Goal: Consume media (video, audio): Consume media (video, audio)

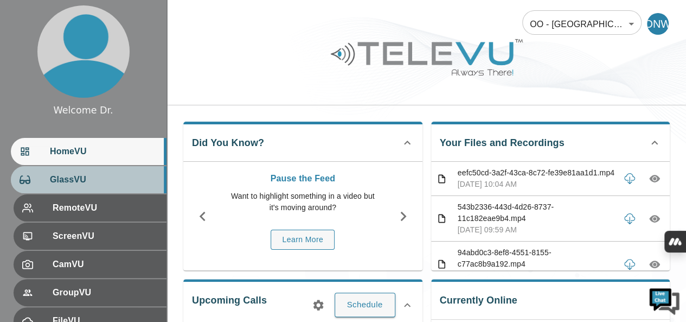
click at [82, 178] on span "GlassVU" at bounding box center [104, 179] width 108 height 13
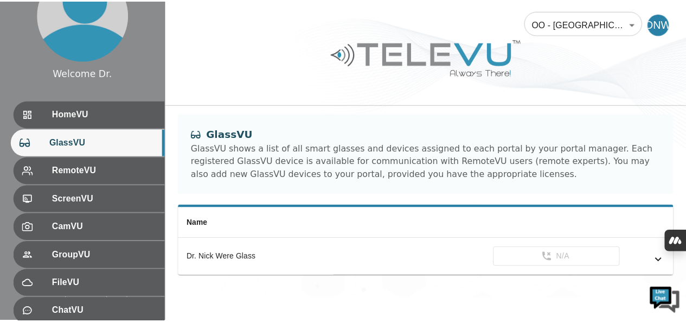
scroll to position [54, 0]
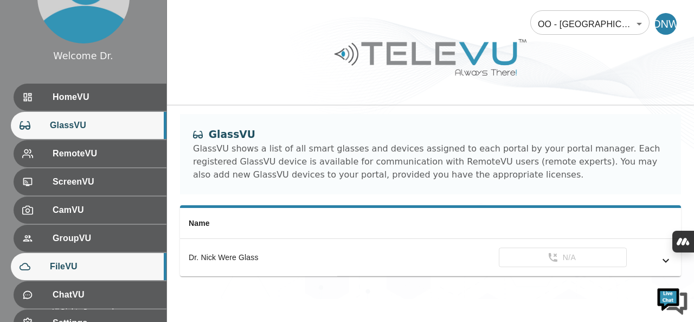
drag, startPoint x: 59, startPoint y: 267, endPoint x: 66, endPoint y: 264, distance: 7.8
click at [60, 267] on span "FileVU" at bounding box center [104, 266] width 108 height 13
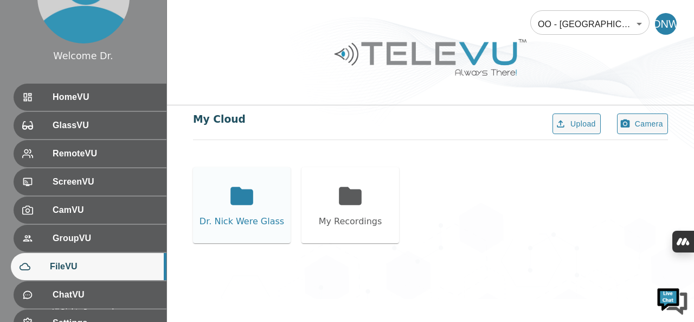
click at [222, 200] on div "Dr. Nick Were Glass" at bounding box center [242, 205] width 98 height 76
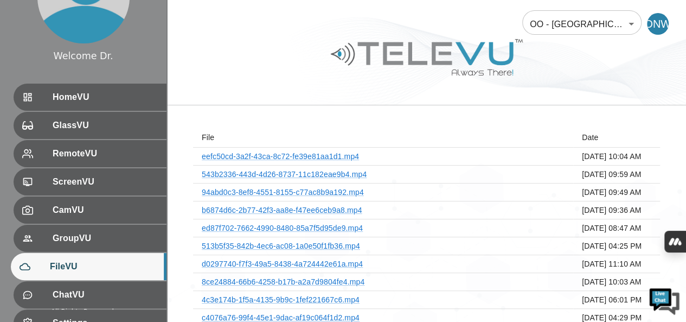
scroll to position [54, 0]
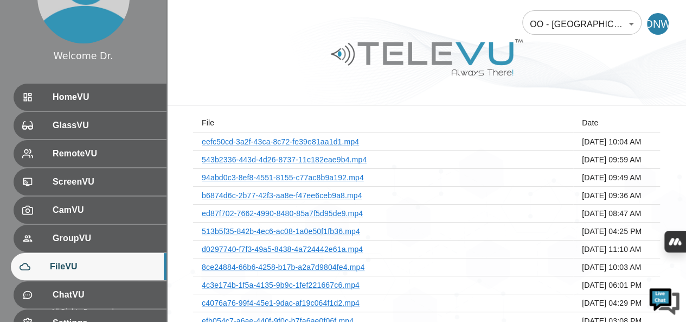
click at [545, 210] on th "ed87f702-7662-4990-8480-85a7f5d95de9.mp4" at bounding box center [383, 213] width 380 height 18
click at [343, 210] on link "ed87f702-7662-4990-8480-85a7f5d95de9.mp4" at bounding box center [282, 213] width 161 height 9
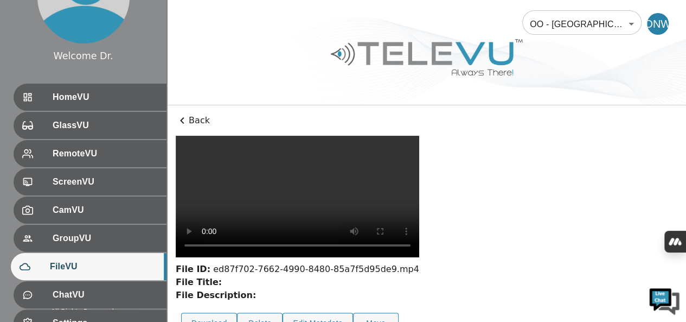
click at [187, 118] on icon at bounding box center [182, 120] width 13 height 13
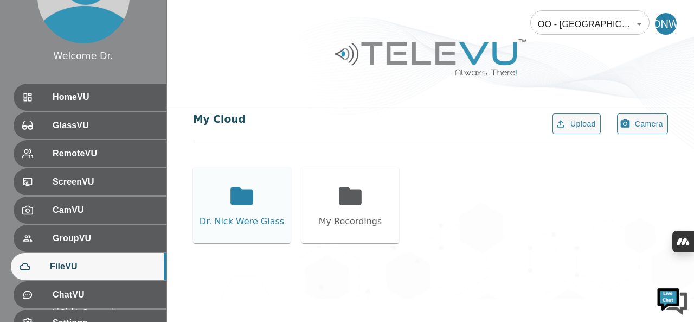
click at [253, 195] on icon at bounding box center [241, 196] width 23 height 18
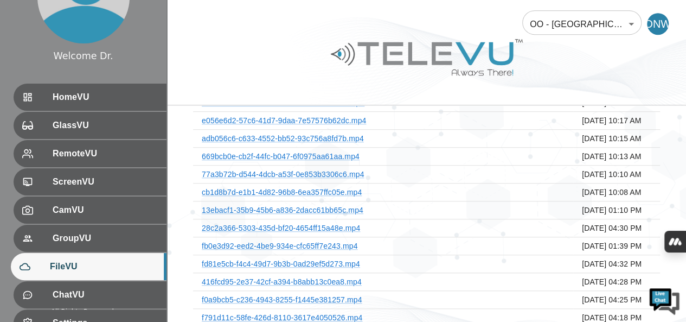
scroll to position [325, 0]
click at [221, 73] on div at bounding box center [426, 65] width 519 height 61
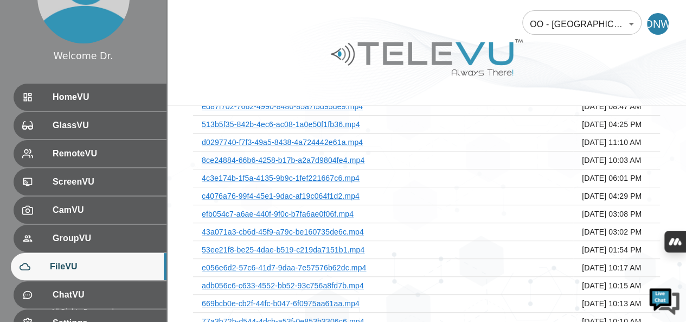
scroll to position [108, 0]
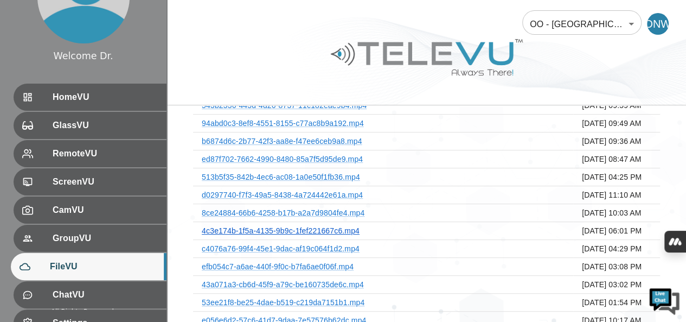
click at [329, 228] on link "4c3e174b-1f5a-4135-9b9c-1fef221667c6.mp4" at bounding box center [281, 230] width 158 height 9
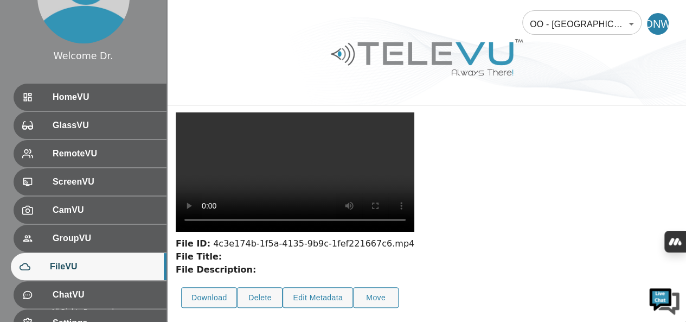
scroll to position [132, 0]
click at [252, 68] on div at bounding box center [426, 65] width 519 height 61
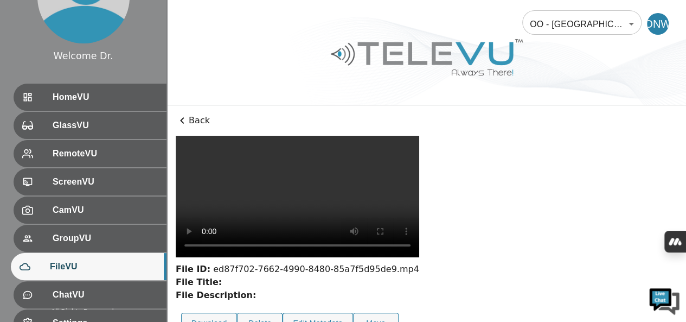
click at [183, 117] on icon at bounding box center [182, 120] width 13 height 13
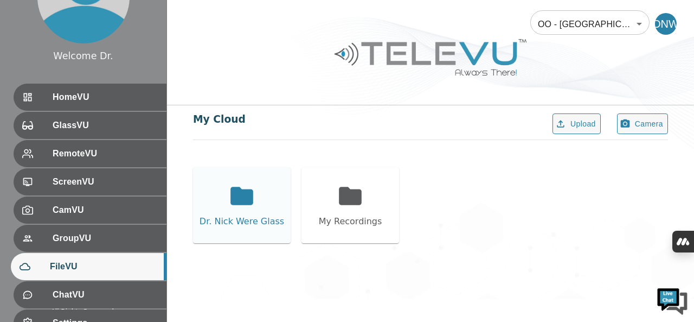
click at [229, 199] on icon at bounding box center [241, 195] width 27 height 27
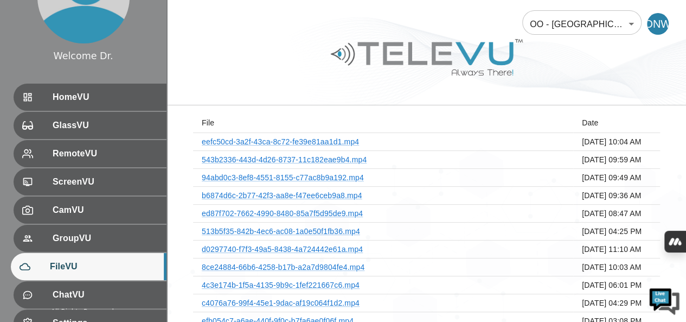
scroll to position [108, 0]
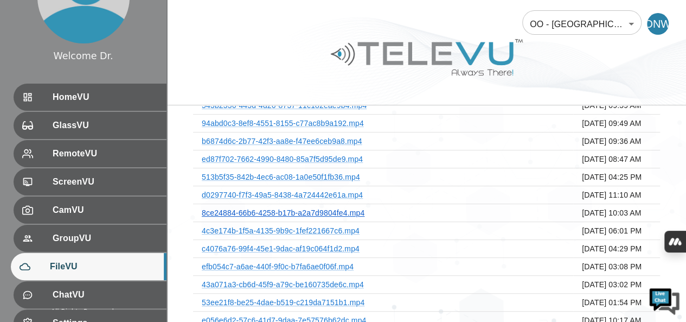
click at [336, 210] on link "8ce24884-66b6-4258-b17b-a2a7d9804fe4.mp4" at bounding box center [283, 212] width 163 height 9
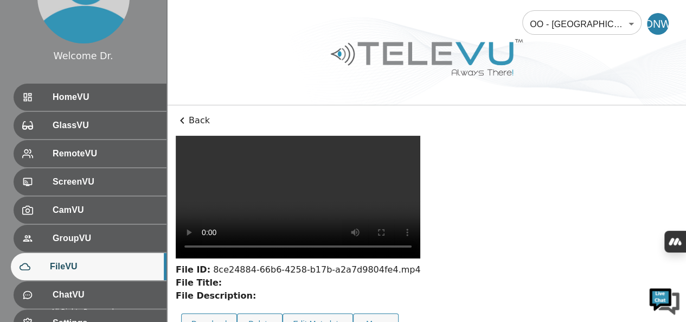
click at [336, 210] on video at bounding box center [298, 197] width 245 height 123
click at [371, 242] on video at bounding box center [298, 197] width 245 height 123
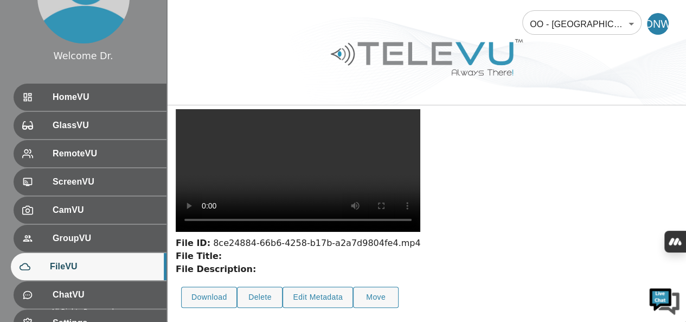
scroll to position [104, 0]
click at [209, 212] on video at bounding box center [298, 170] width 245 height 123
click at [347, 232] on video at bounding box center [298, 170] width 245 height 123
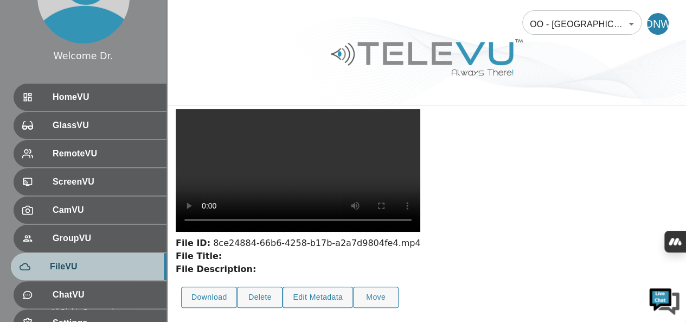
click at [104, 261] on span "FileVU" at bounding box center [104, 266] width 108 height 13
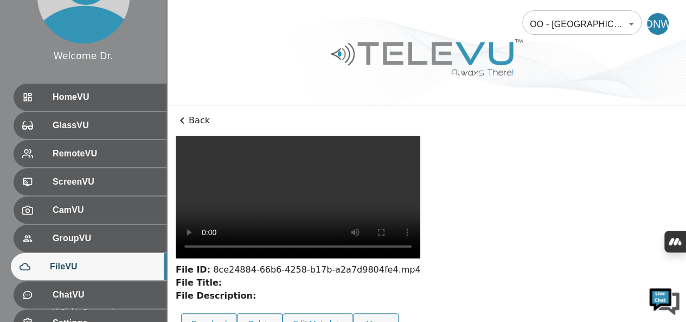
click at [613, 167] on div "File ID: 8ce24884-66b6-4258-b17b-a2a7d9804fe4.mp4 File Title: File Description:…" at bounding box center [426, 238] width 501 height 204
